Goal: Book appointment/travel/reservation

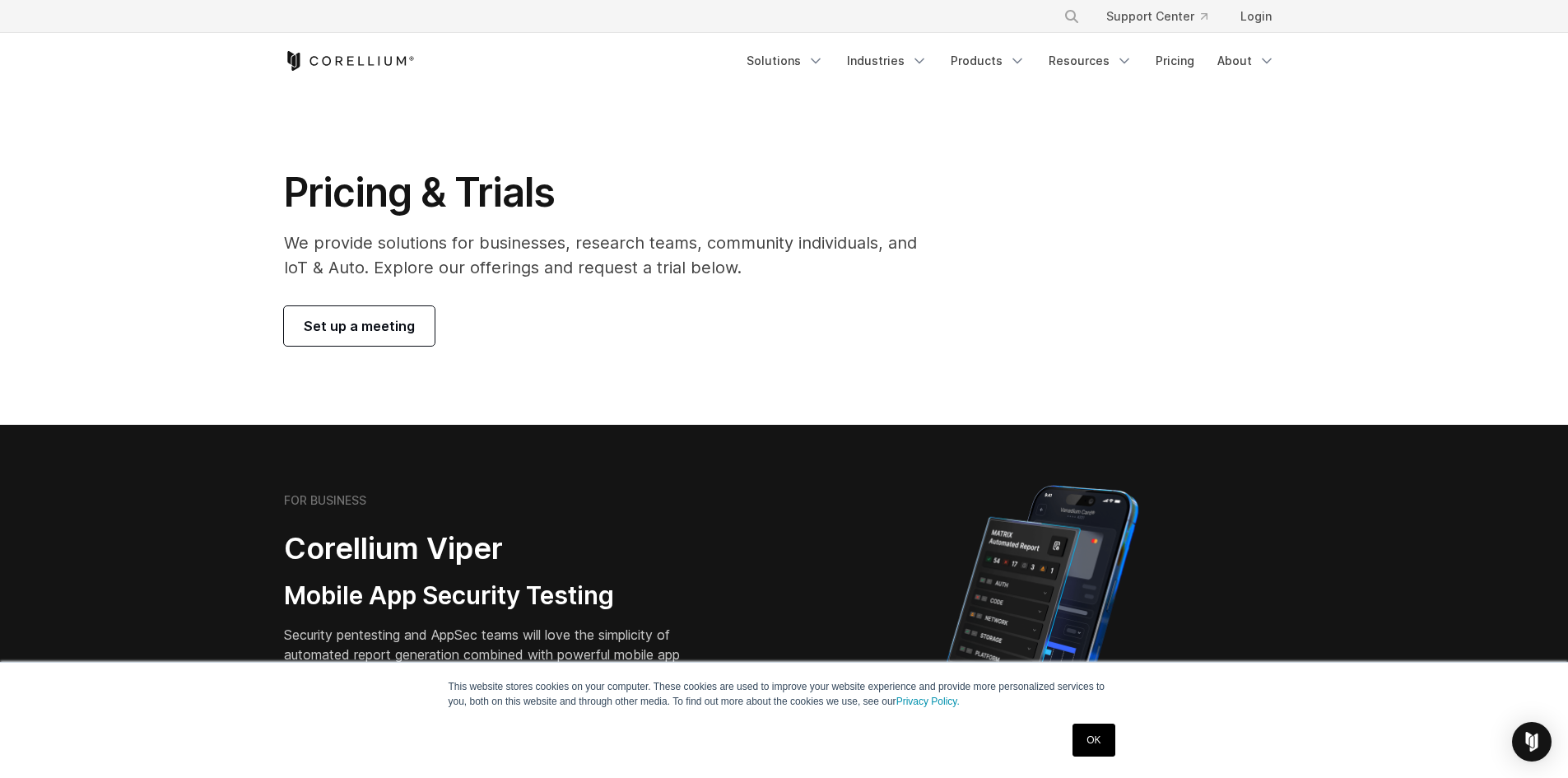
click at [403, 329] on span "Set up a meeting" at bounding box center [359, 326] width 111 height 20
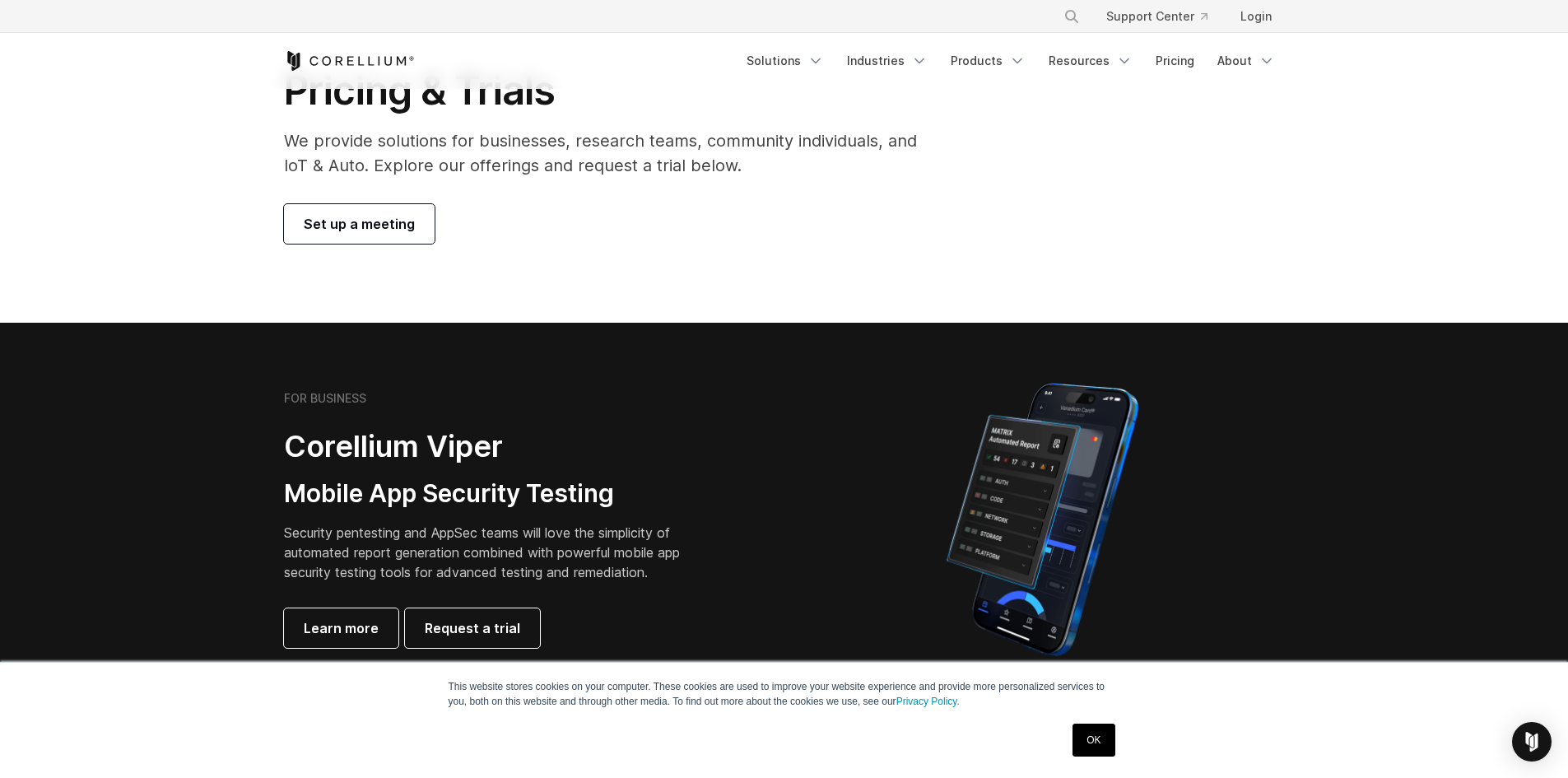
scroll to position [412, 0]
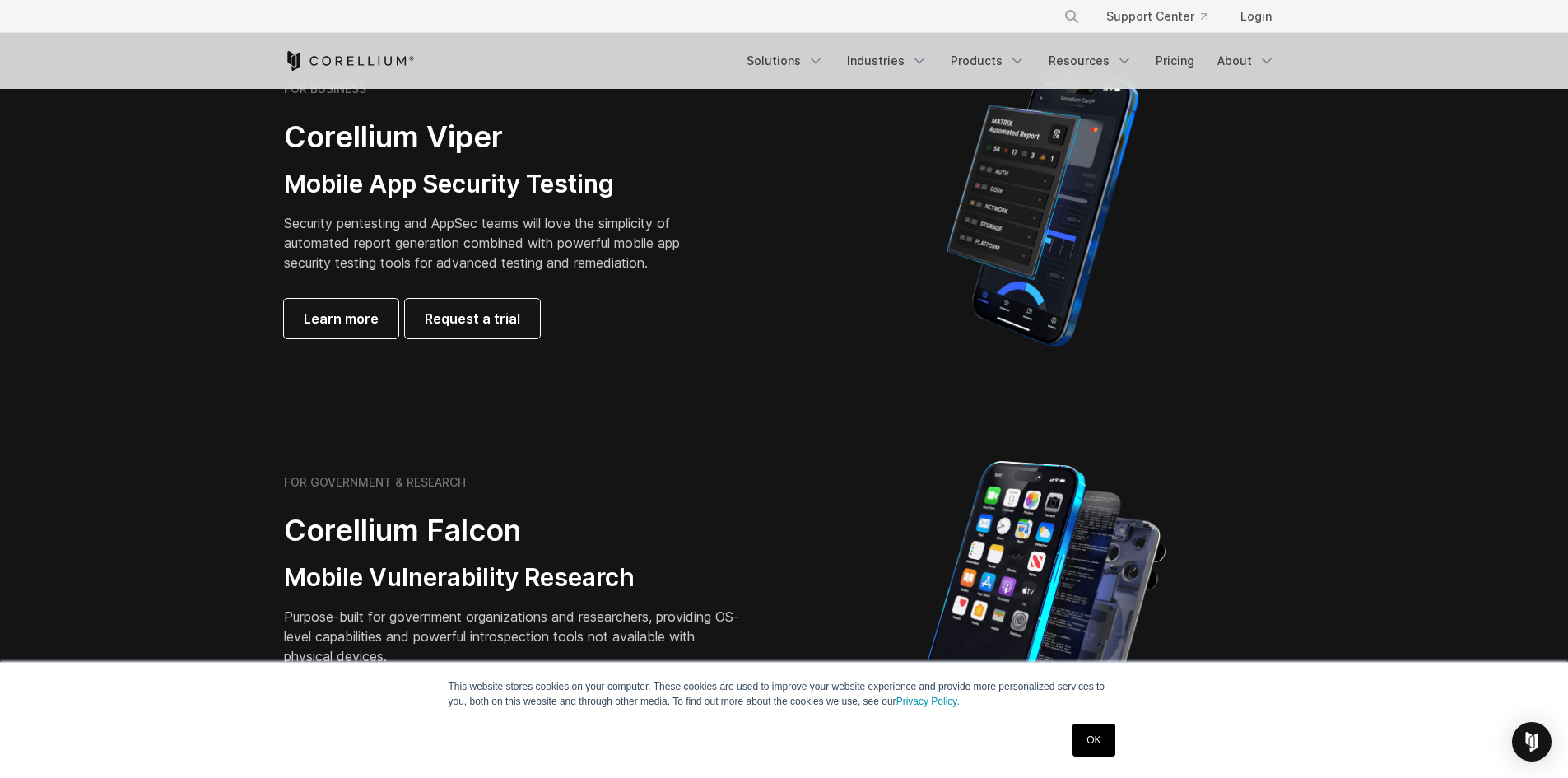
drag, startPoint x: 1072, startPoint y: 747, endPoint x: 1089, endPoint y: 735, distance: 20.8
click at [1072, 746] on div "OK" at bounding box center [1094, 740] width 52 height 43
click at [1106, 726] on link "OK" at bounding box center [1093, 739] width 42 height 33
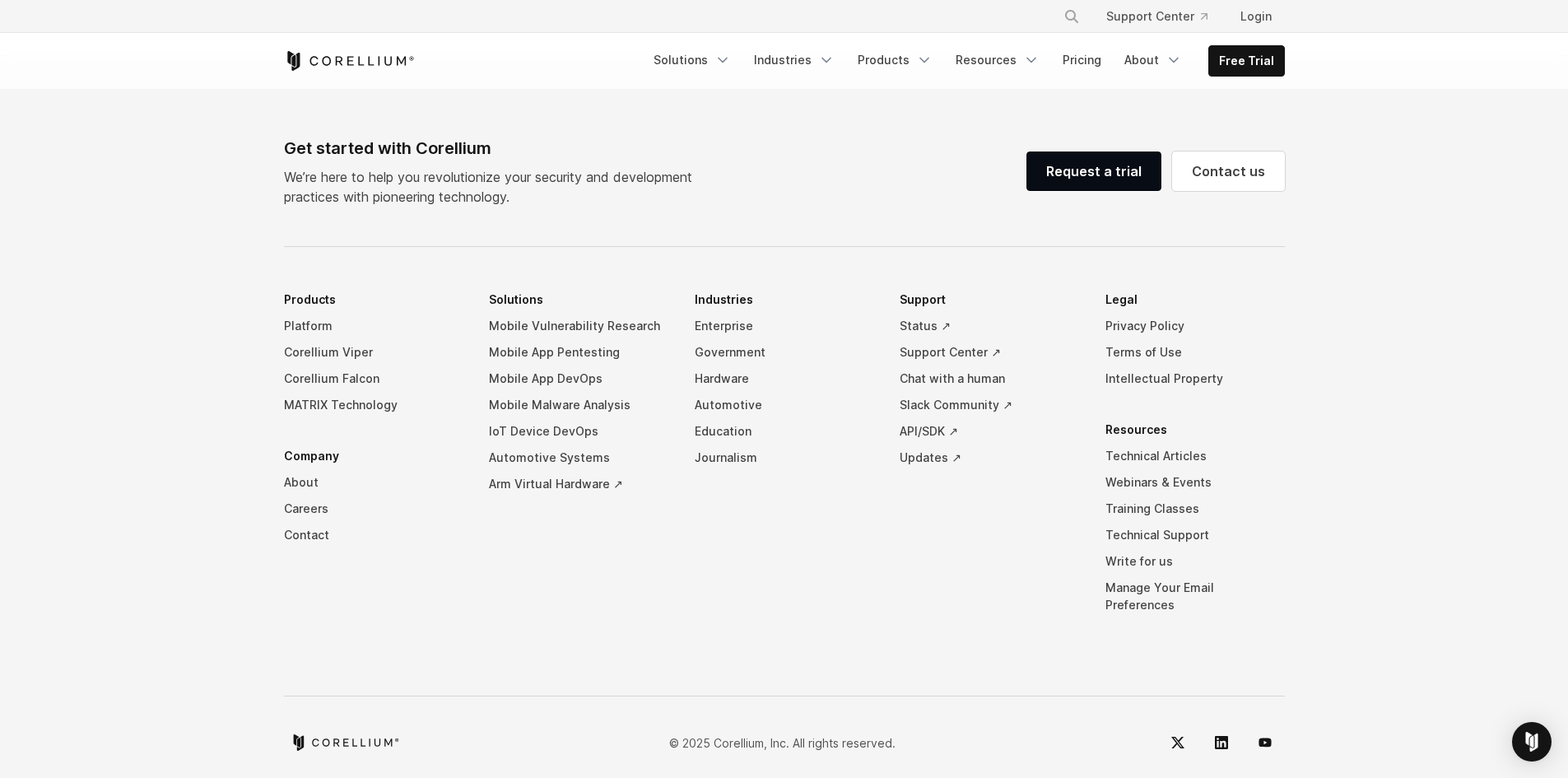
select select "**"
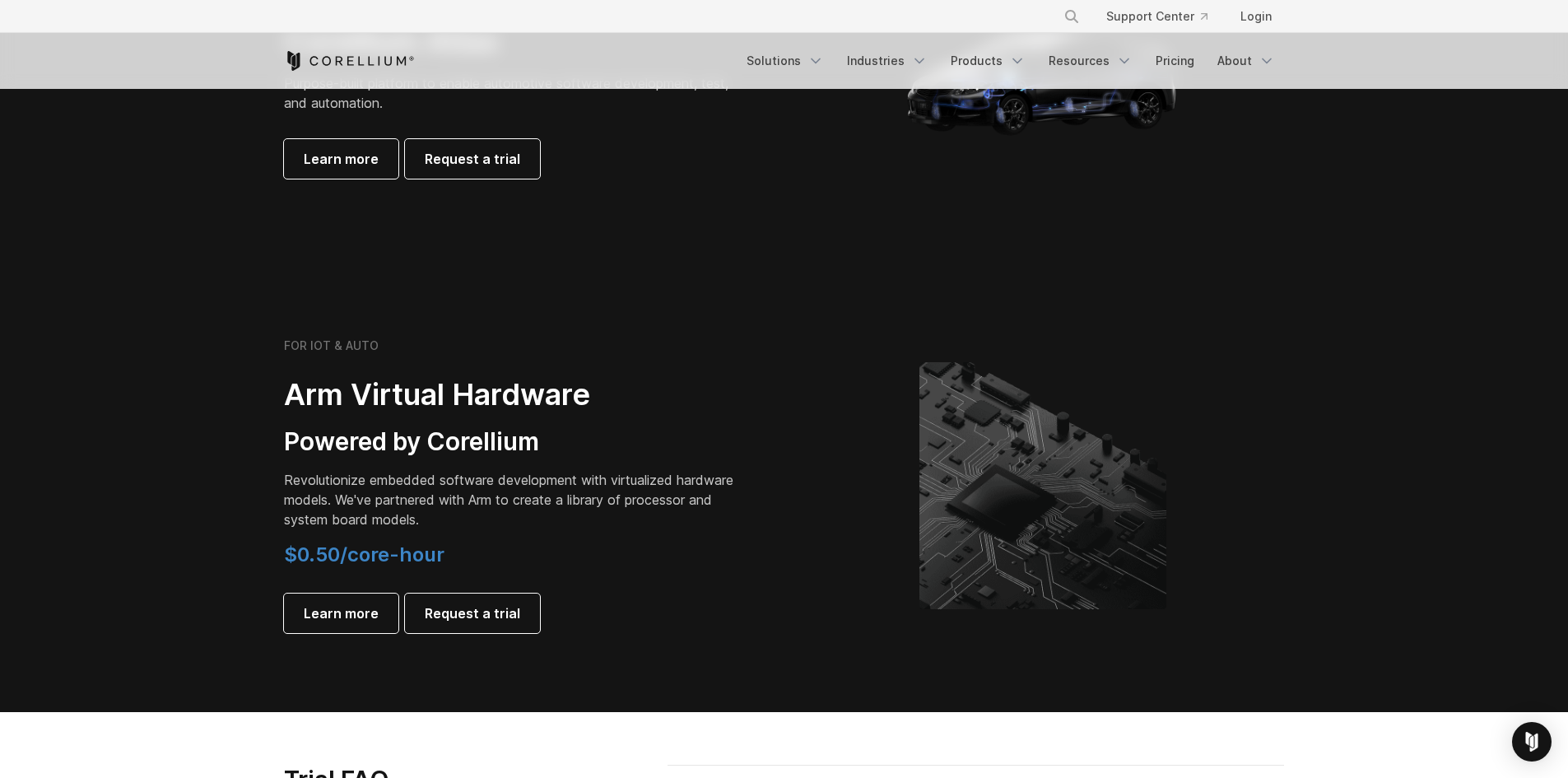
scroll to position [1728, 0]
